Goal: Entertainment & Leisure: Consume media (video, audio)

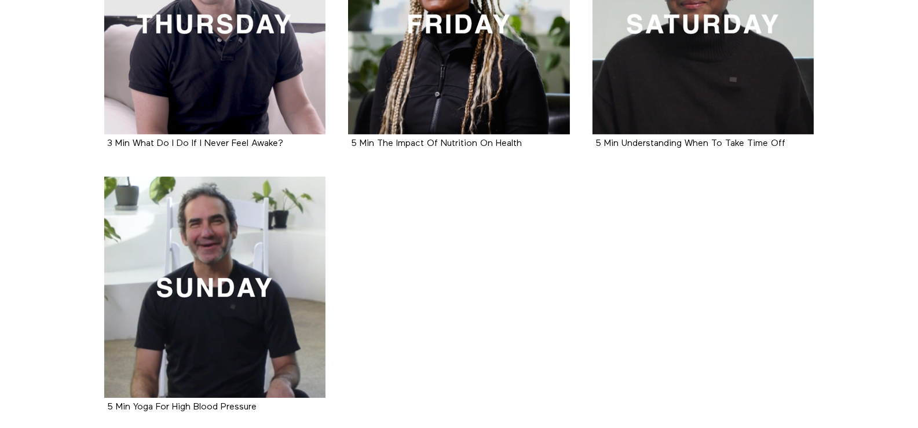
scroll to position [637, 0]
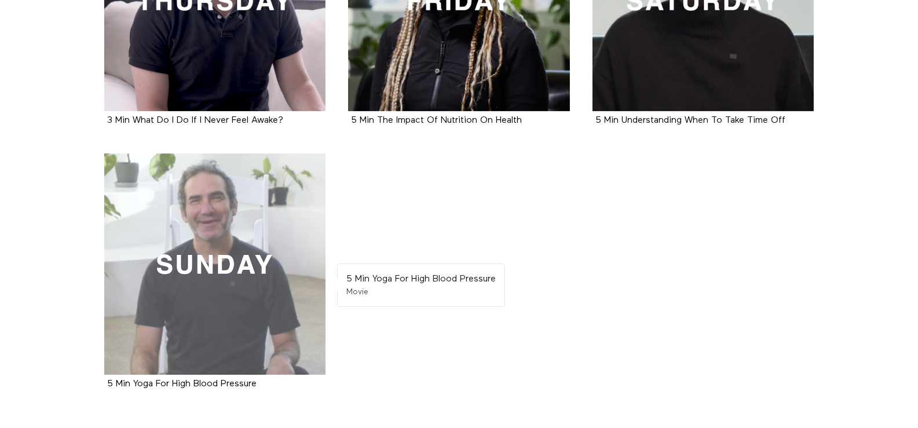
drag, startPoint x: 207, startPoint y: 282, endPoint x: 213, endPoint y: 278, distance: 7.3
click at [206, 282] on div at bounding box center [215, 264] width 222 height 222
